Goal: Obtain resource: Obtain resource

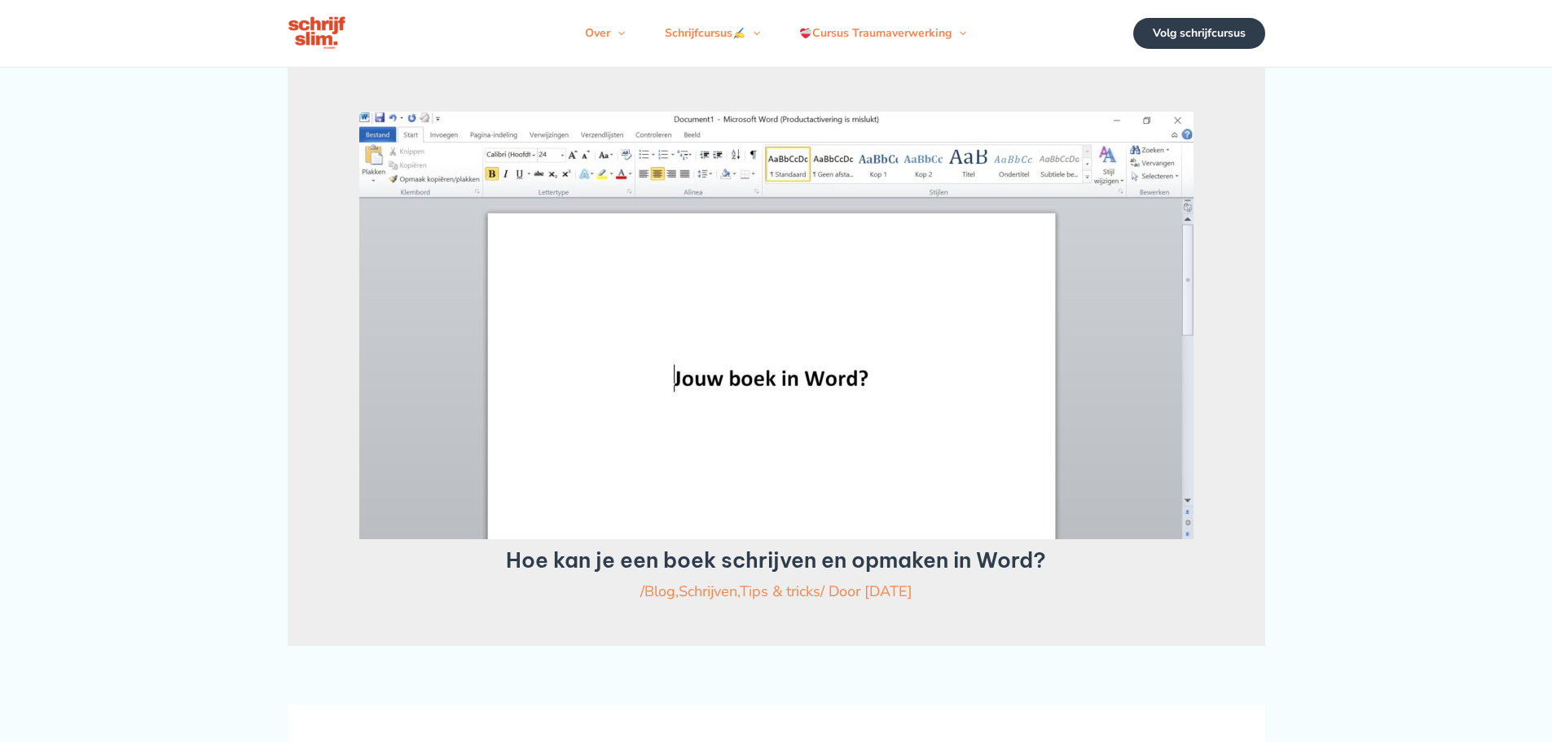
drag, startPoint x: 1215, startPoint y: 294, endPoint x: 1219, endPoint y: 313, distance: 19.0
click at [1219, 313] on div "Hoe kan je een boek schrijven en opmaken in Word? / Blog , Schrijven , Tips & t…" at bounding box center [777, 357] width 890 height 490
click at [856, 371] on img at bounding box center [776, 326] width 834 height 428
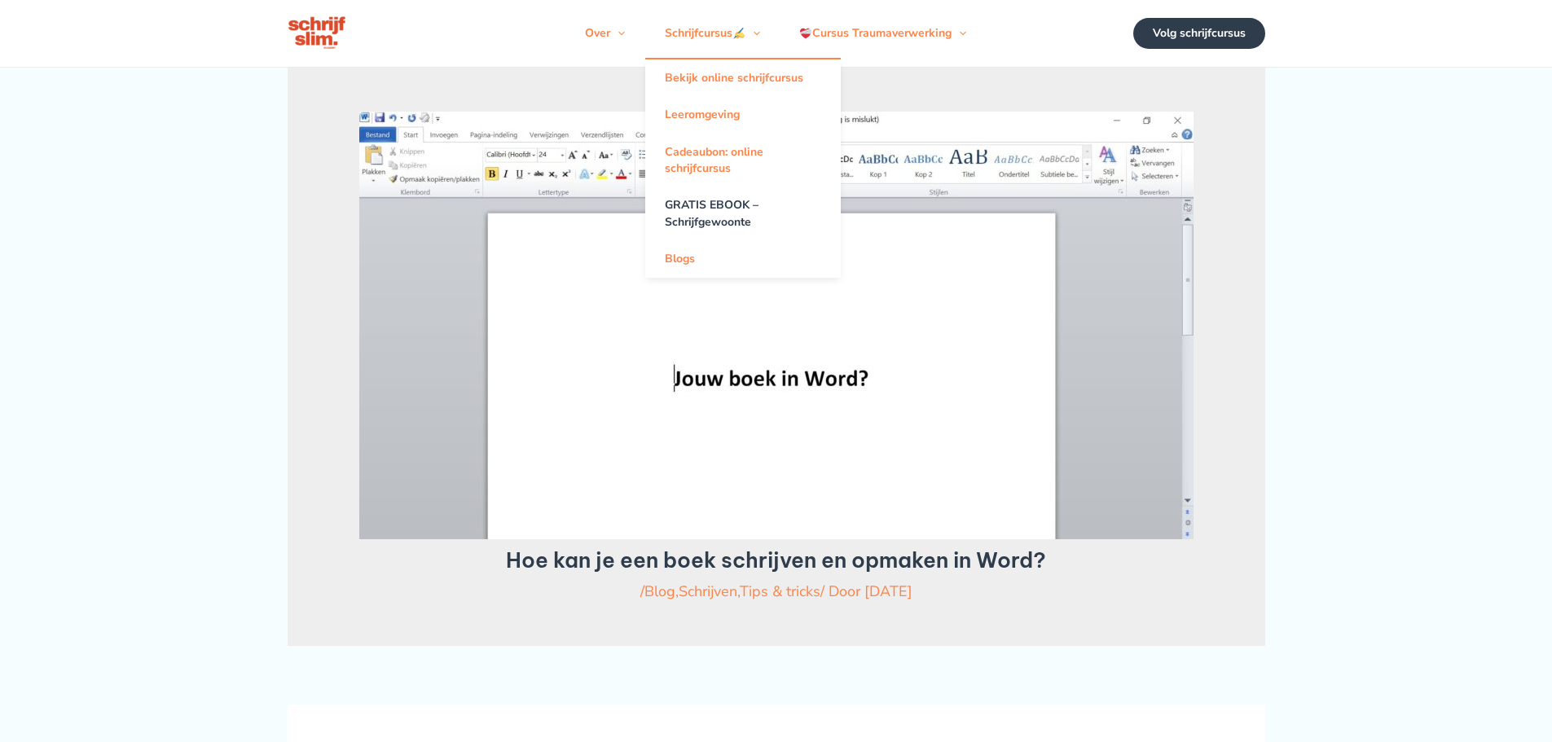
click at [738, 206] on link "GRATIS EBOOK – Schrijfgewoonte" at bounding box center [742, 214] width 195 height 54
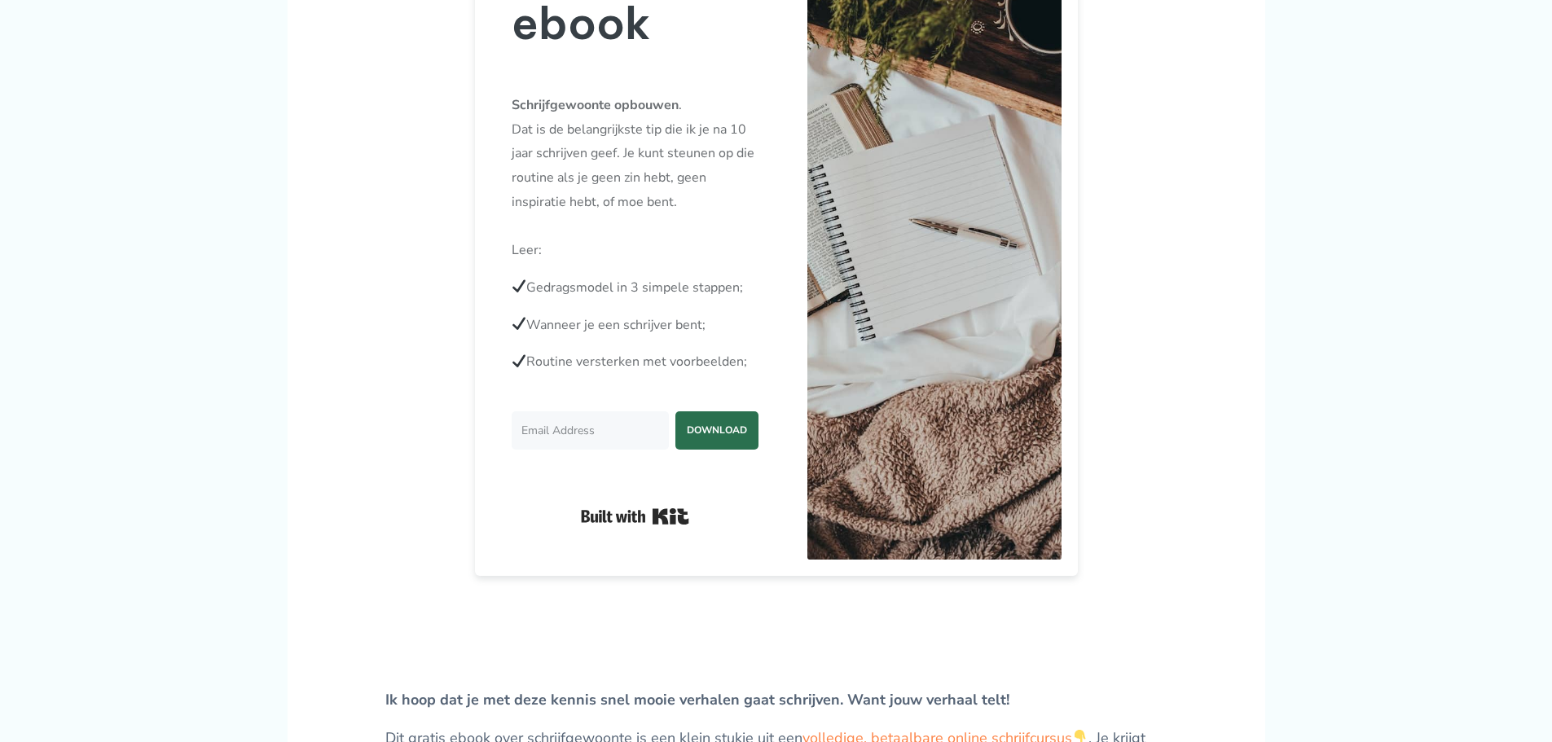
scroll to position [101, 0]
